Goal: Task Accomplishment & Management: Manage account settings

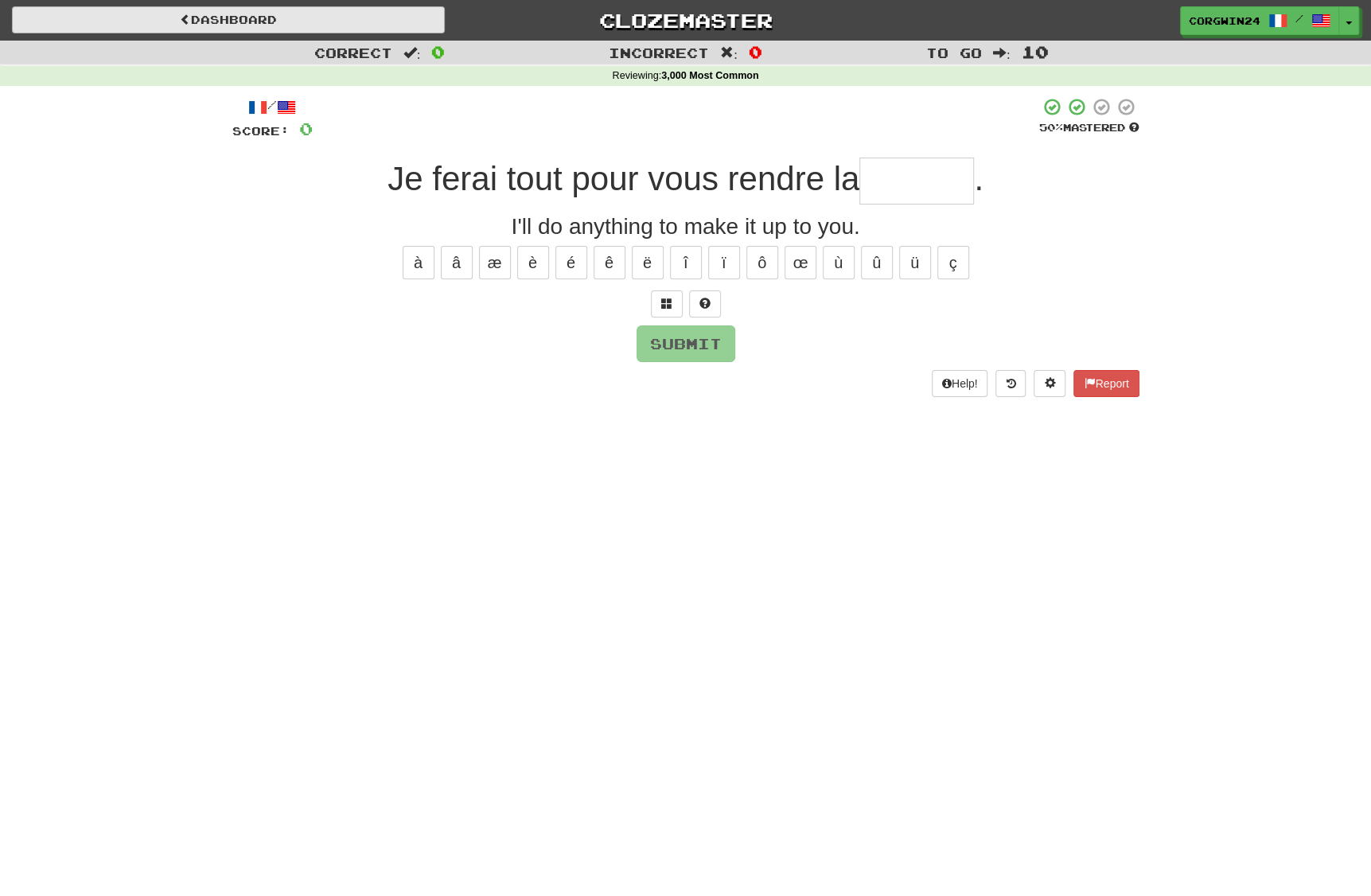
click at [295, 29] on link "Dashboard" at bounding box center [228, 20] width 433 height 27
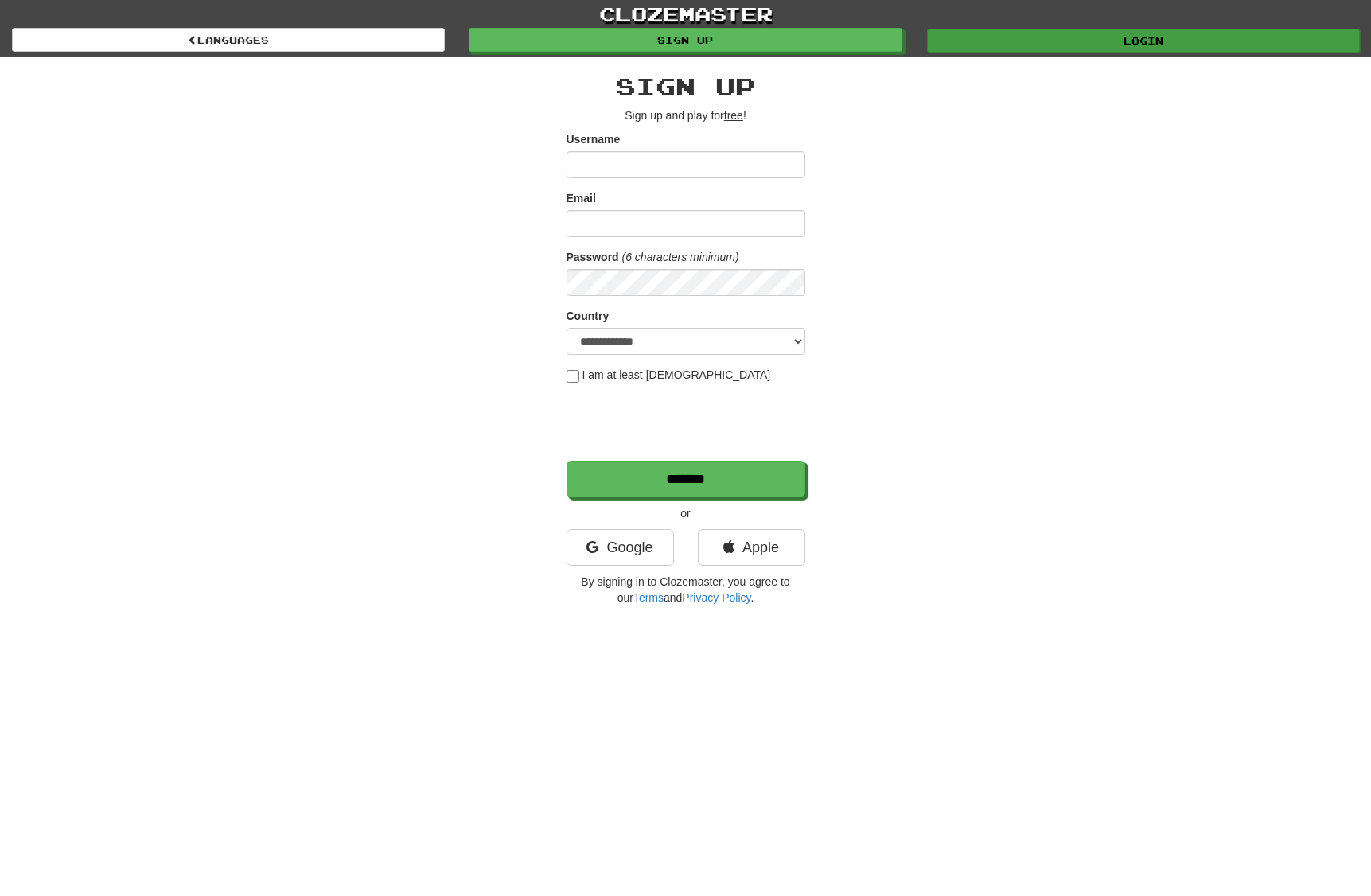
click at [1144, 52] on link "Login" at bounding box center [1144, 40] width 433 height 24
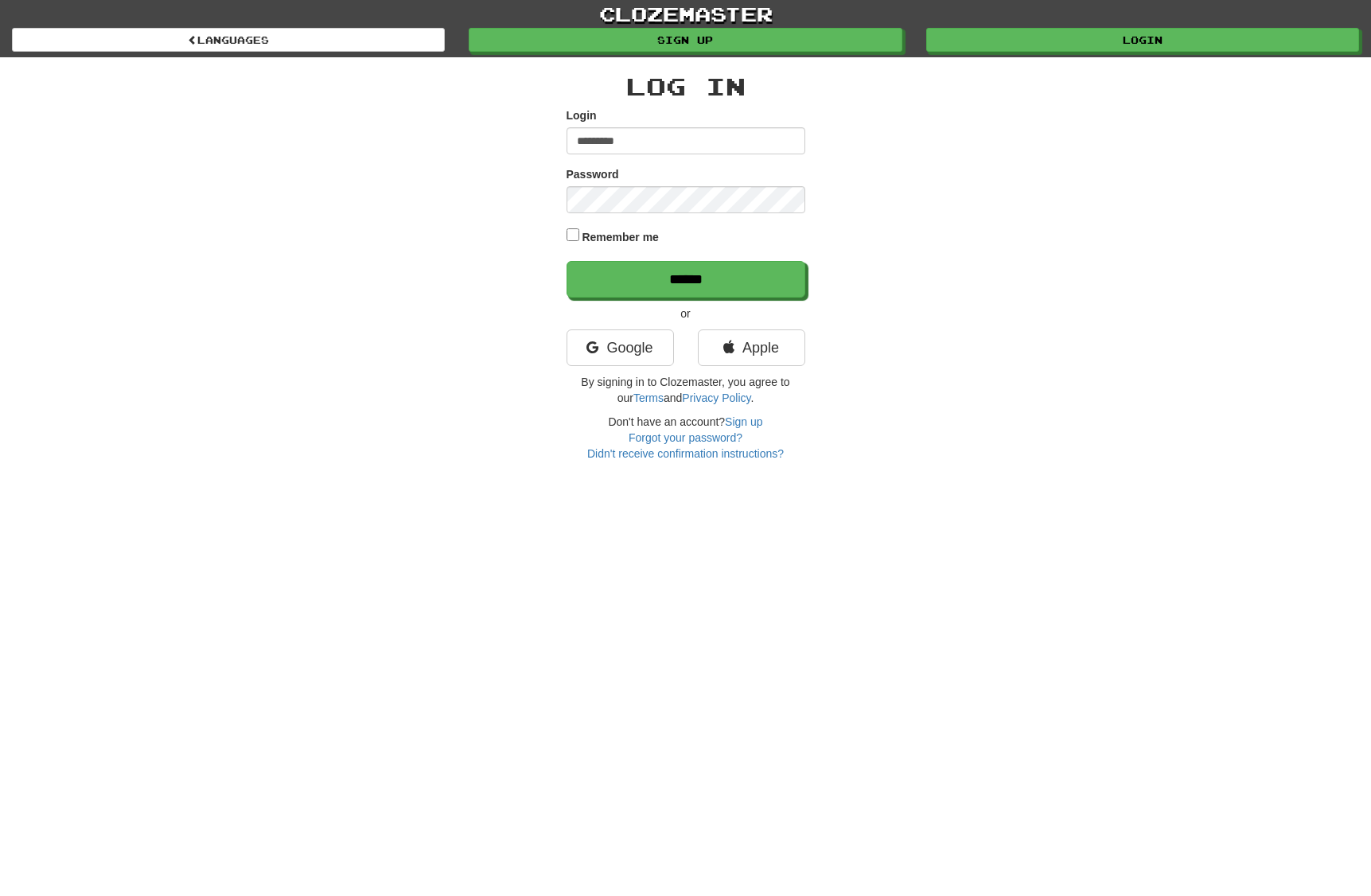
type input "*********"
click at [686, 284] on input "******" at bounding box center [686, 279] width 239 height 37
